Goal: Task Accomplishment & Management: Manage account settings

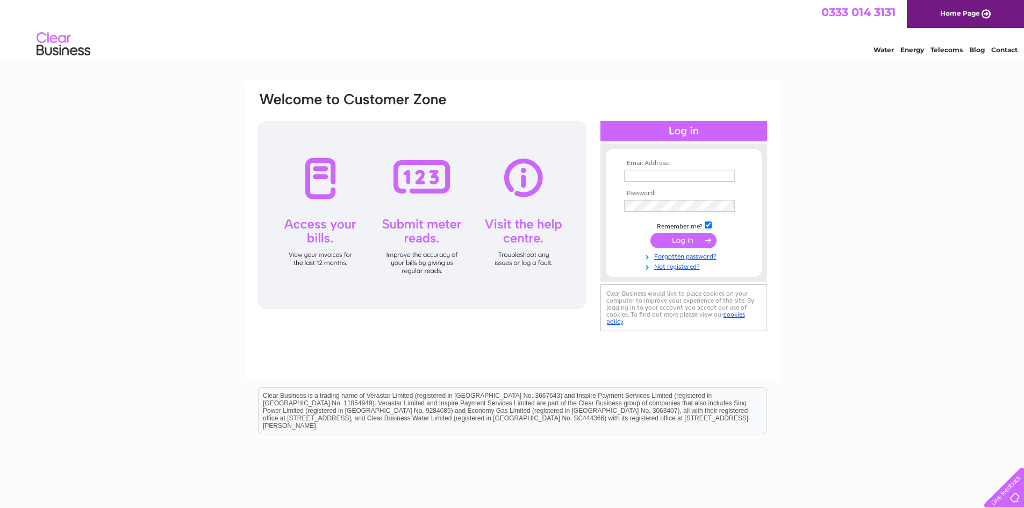
type input "regdennis@unicombox.co.uk"
click at [676, 241] on input "submit" at bounding box center [683, 240] width 66 height 15
click at [687, 240] on input "submit" at bounding box center [683, 240] width 66 height 15
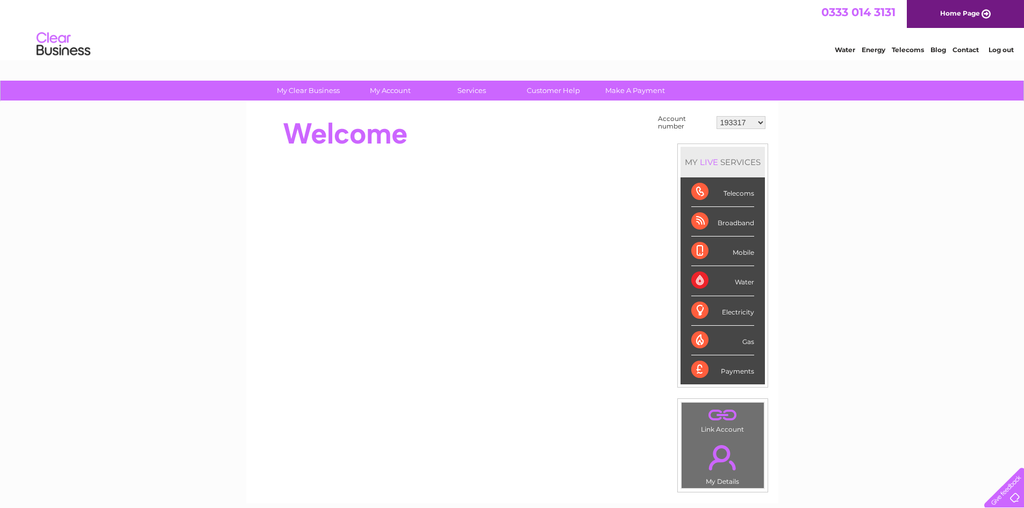
click at [754, 124] on select "193317 30276655" at bounding box center [741, 122] width 49 height 13
select select "30276655"
click at [717, 116] on select "193317 30276655" at bounding box center [741, 122] width 49 height 13
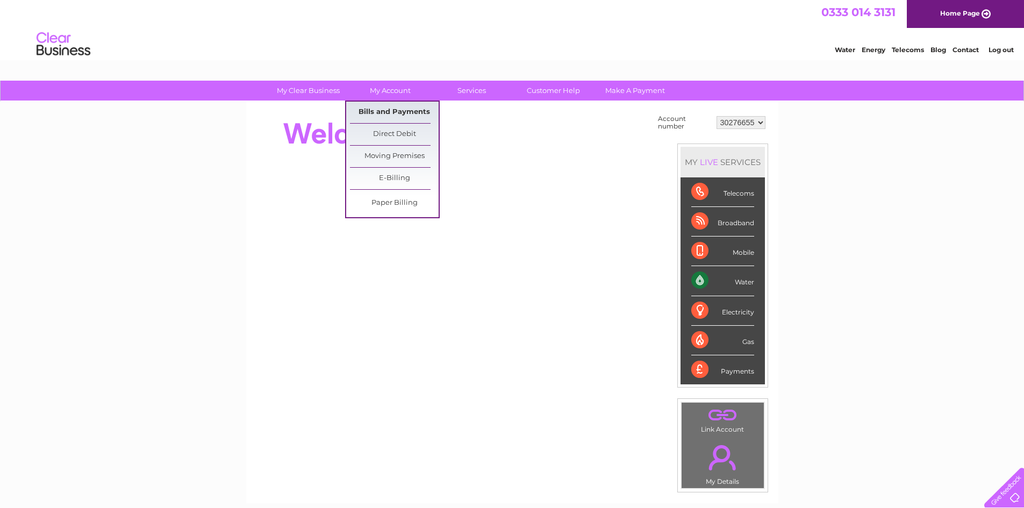
click at [392, 105] on link "Bills and Payments" at bounding box center [394, 113] width 89 height 22
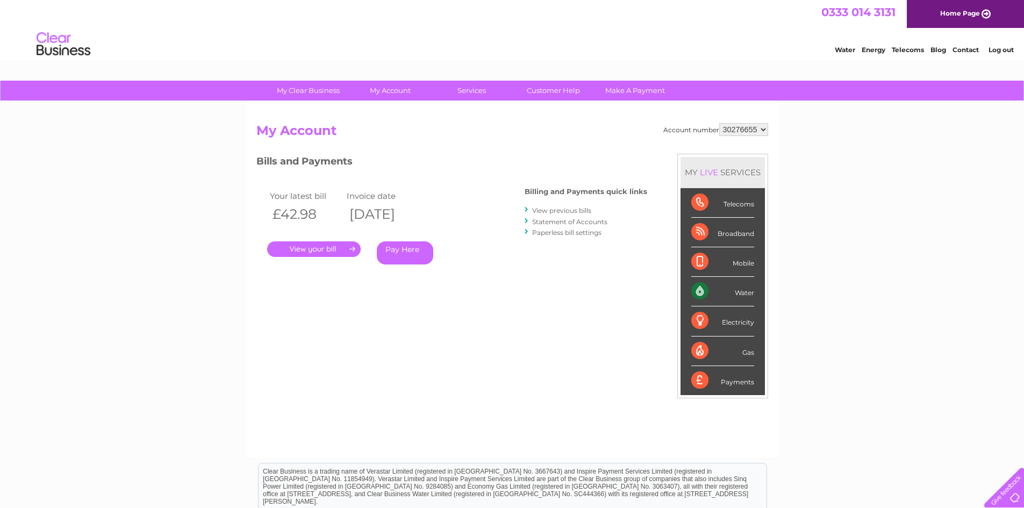
click at [314, 248] on link "." at bounding box center [314, 249] width 94 height 16
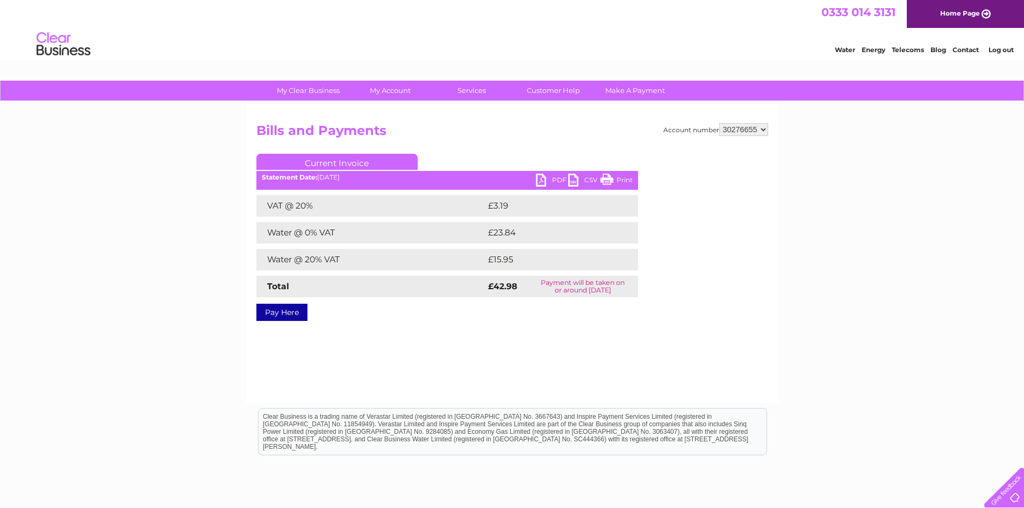
click at [547, 181] on link "PDF" at bounding box center [552, 182] width 32 height 16
